Goal: Task Accomplishment & Management: Use online tool/utility

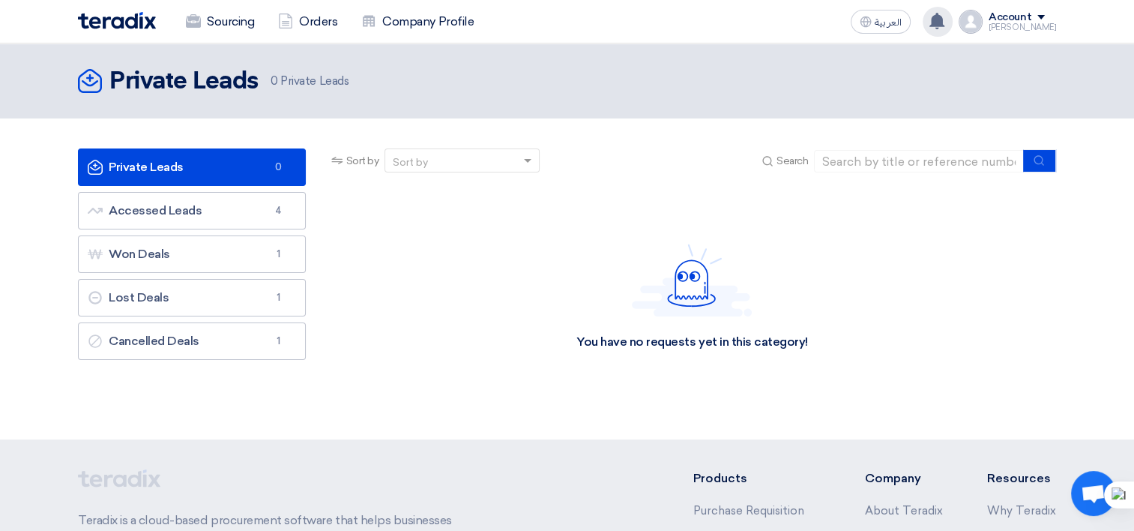
click at [953, 24] on div "has updated his request Supply of Fresh water dispenser - Check updates 5 hours…" at bounding box center [938, 22] width 30 height 30
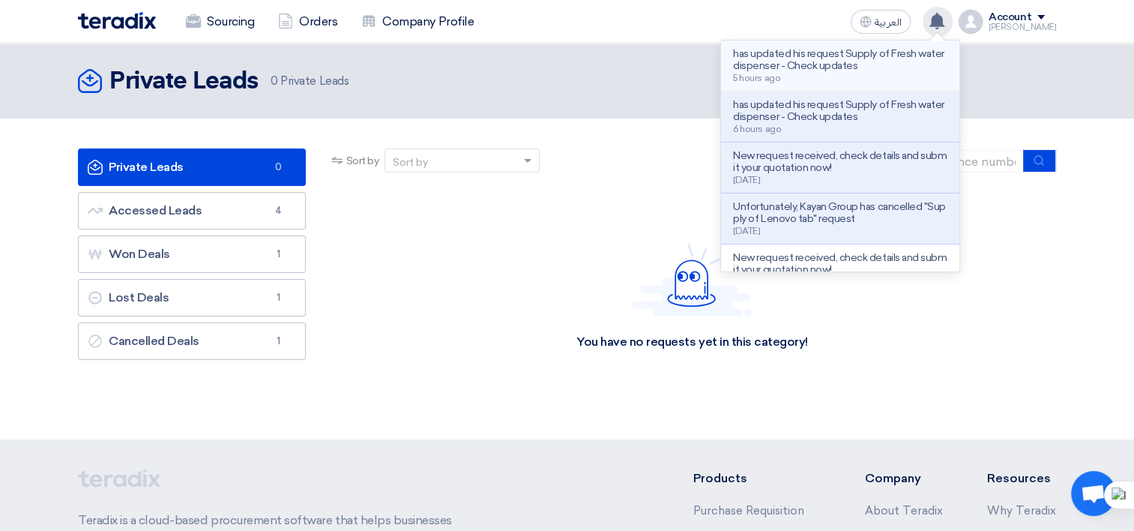
click at [858, 65] on p "has updated his request Supply of Fresh water dispenser - Check updates" at bounding box center [840, 60] width 214 height 24
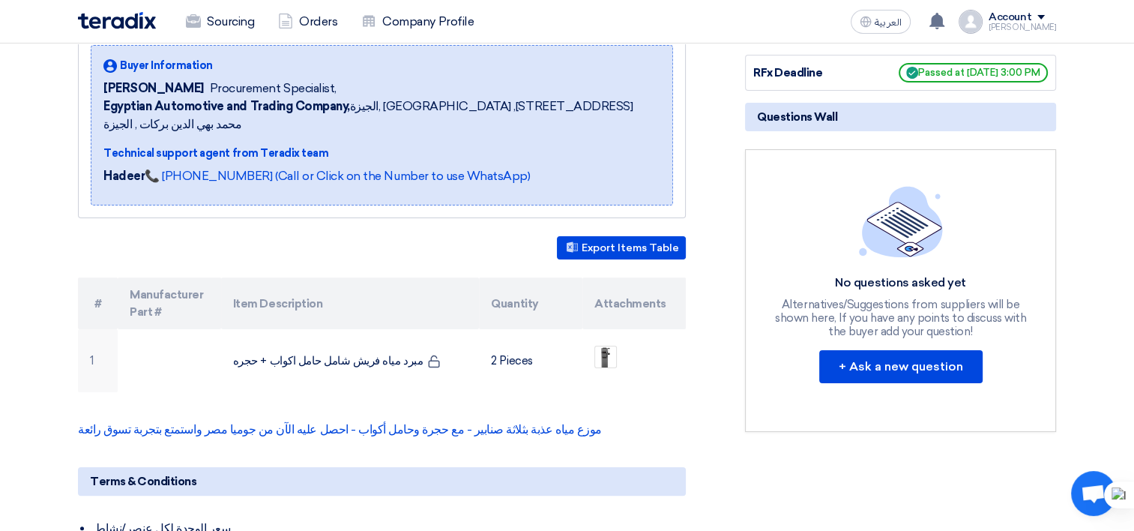
scroll to position [300, 0]
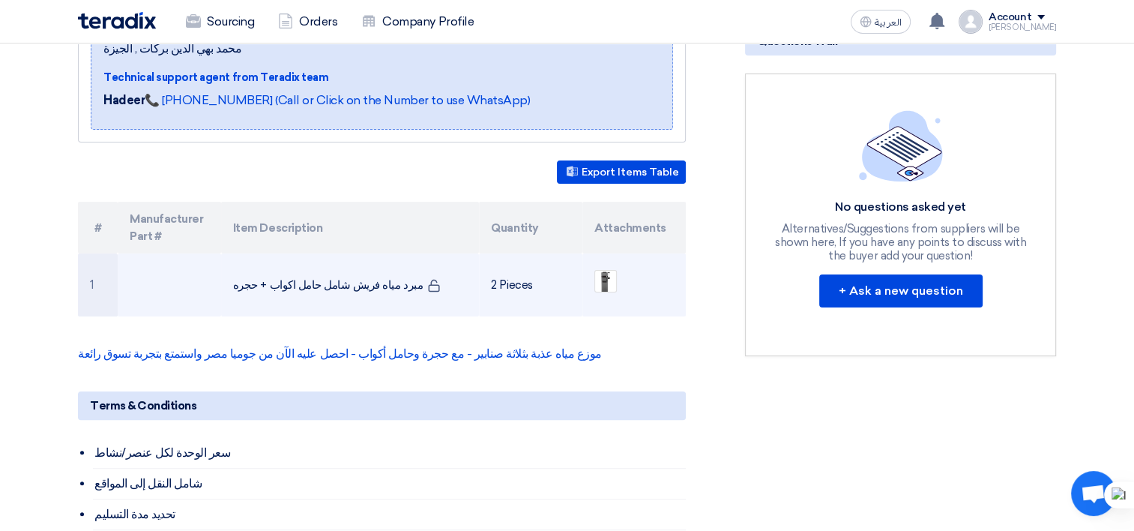
click at [309, 265] on td "مبرد مياه فريش شامل حامل اكواب + حجره" at bounding box center [350, 284] width 259 height 63
drag, startPoint x: 309, startPoint y: 265, endPoint x: 386, endPoint y: 263, distance: 77.3
click at [386, 263] on td "مبرد مياه فريش شامل حامل اكواب + حجره" at bounding box center [350, 284] width 259 height 63
drag, startPoint x: 386, startPoint y: 263, endPoint x: 250, endPoint y: 263, distance: 136.4
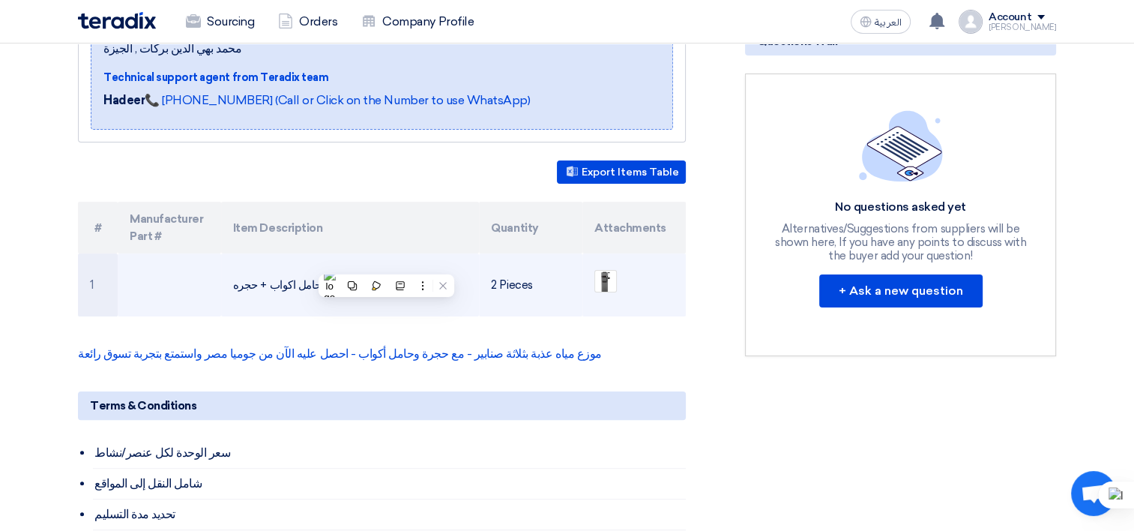
click at [250, 263] on td "مبرد مياه فريش شامل حامل اكواب + حجره" at bounding box center [350, 284] width 259 height 63
drag, startPoint x: 250, startPoint y: 263, endPoint x: 241, endPoint y: 265, distance: 9.1
click at [241, 265] on td "مبرد مياه فريش شامل حامل اكواب + حجره" at bounding box center [350, 284] width 259 height 63
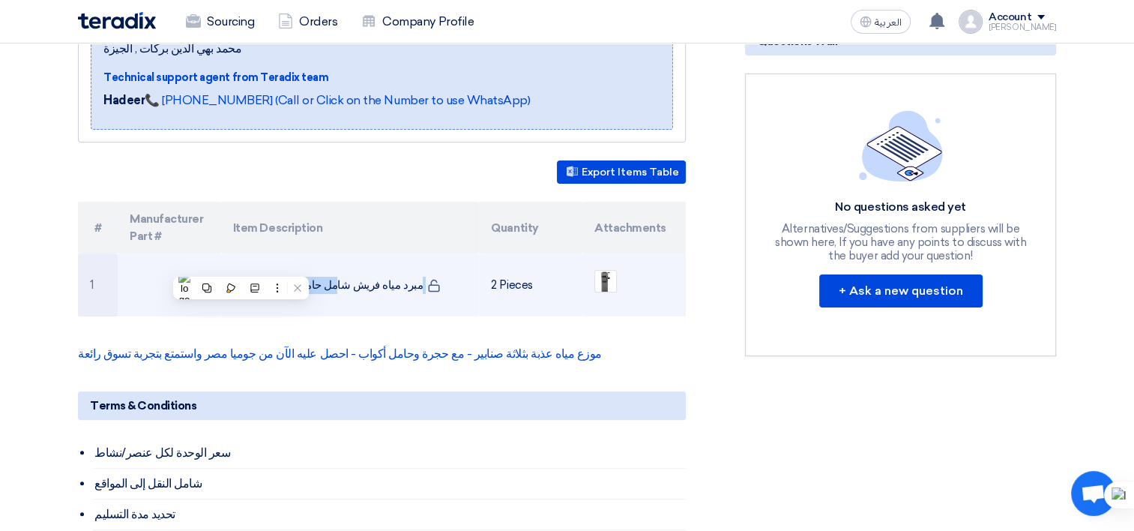
copy tr "مبرد مياه فريش شامل حامل اكواب + حجره"
